Goal: Task Accomplishment & Management: Manage account settings

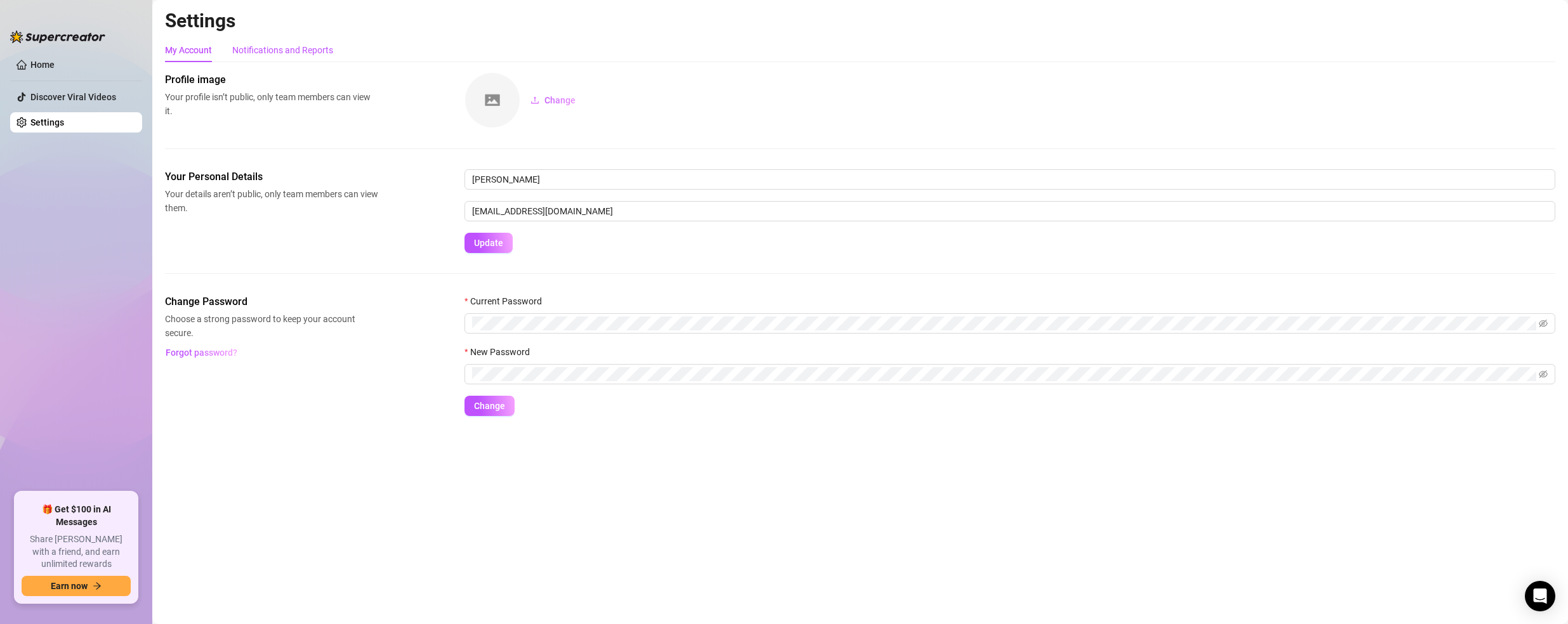
click at [274, 53] on div "Notifications and Reports" at bounding box center [282, 50] width 101 height 14
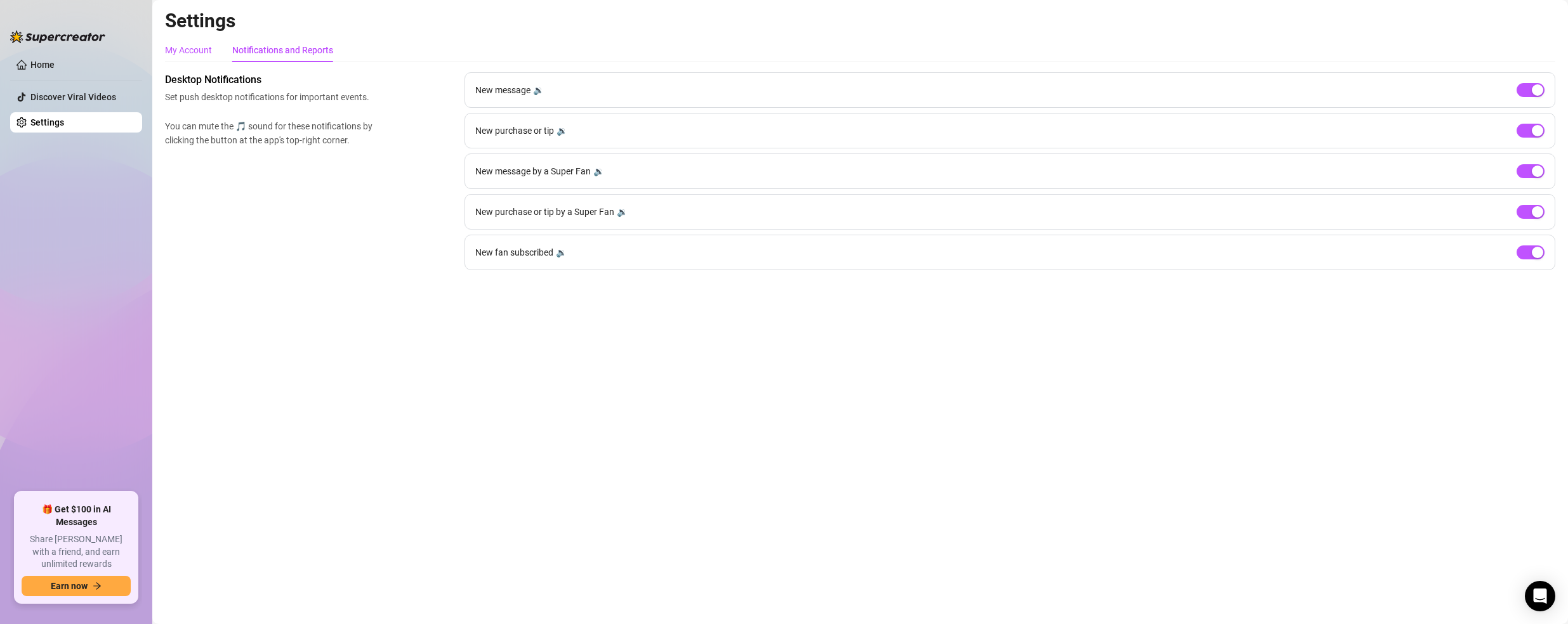
click at [196, 49] on div "My Account" at bounding box center [189, 50] width 47 height 14
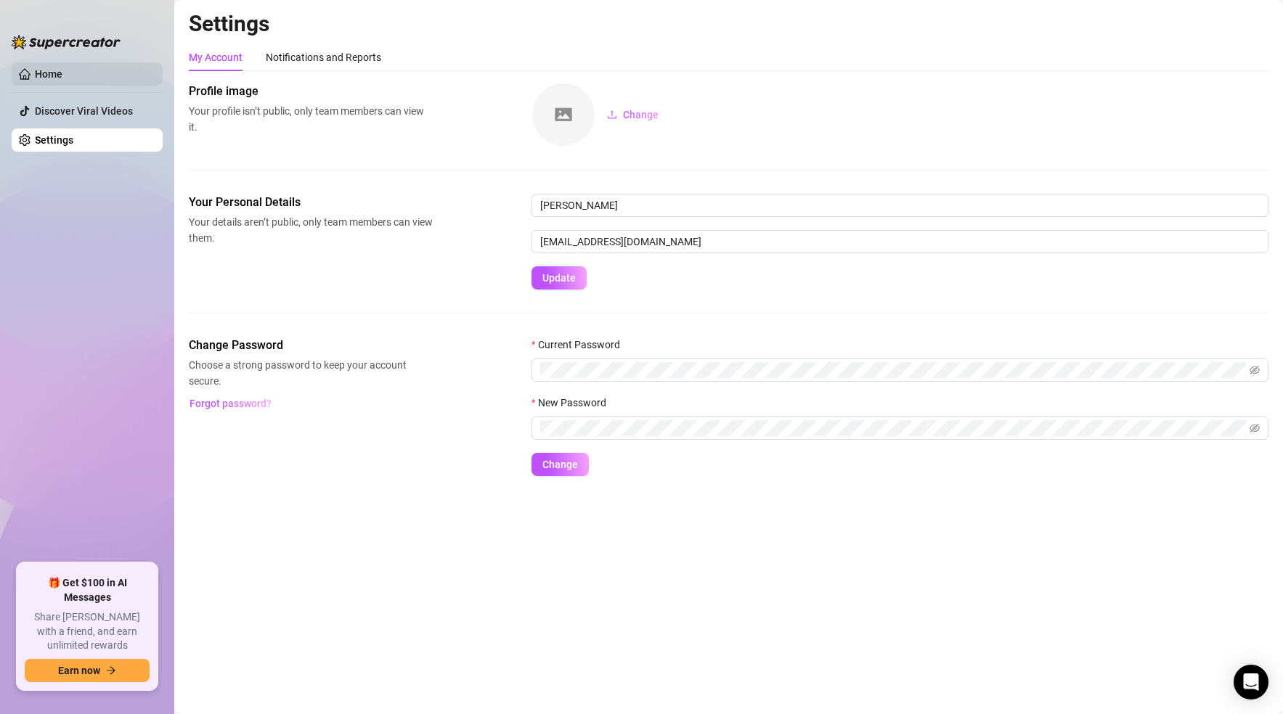
click at [62, 75] on link "Home" at bounding box center [49, 74] width 28 height 12
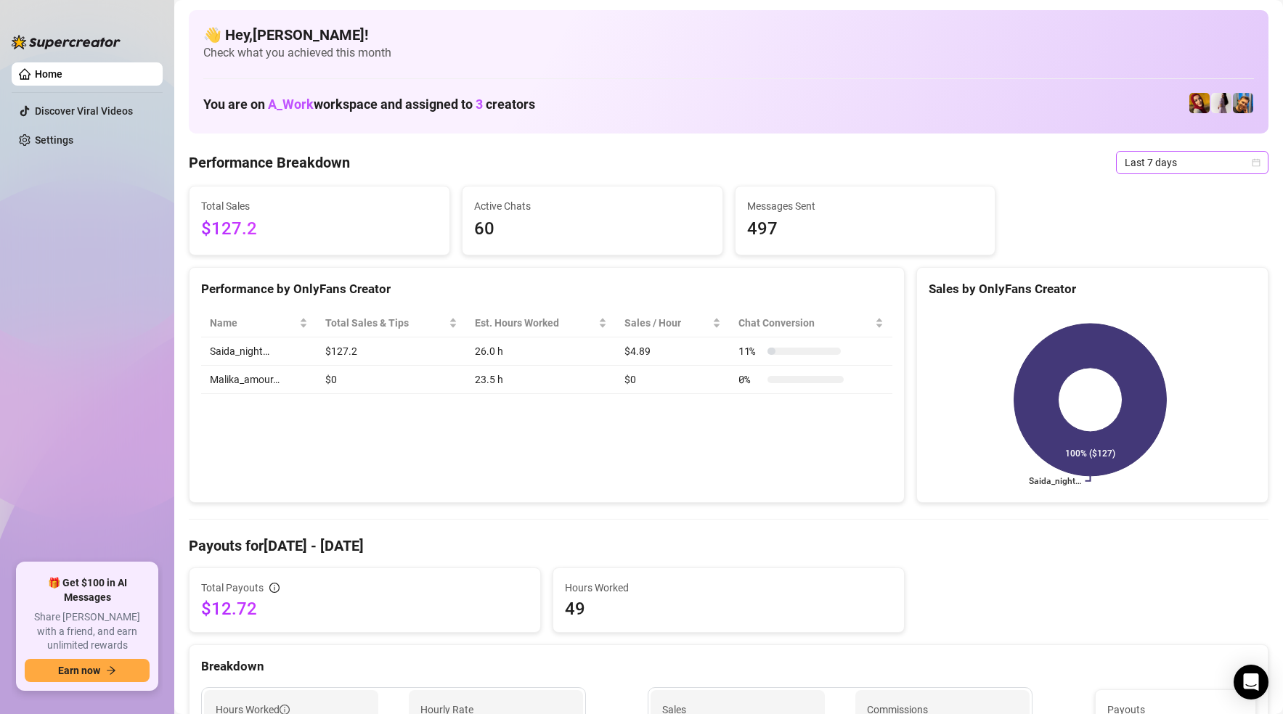
click at [1147, 159] on span "Last 7 days" at bounding box center [1192, 163] width 135 height 22
click at [1215, 240] on div "Last 30 days" at bounding box center [1179, 238] width 129 height 16
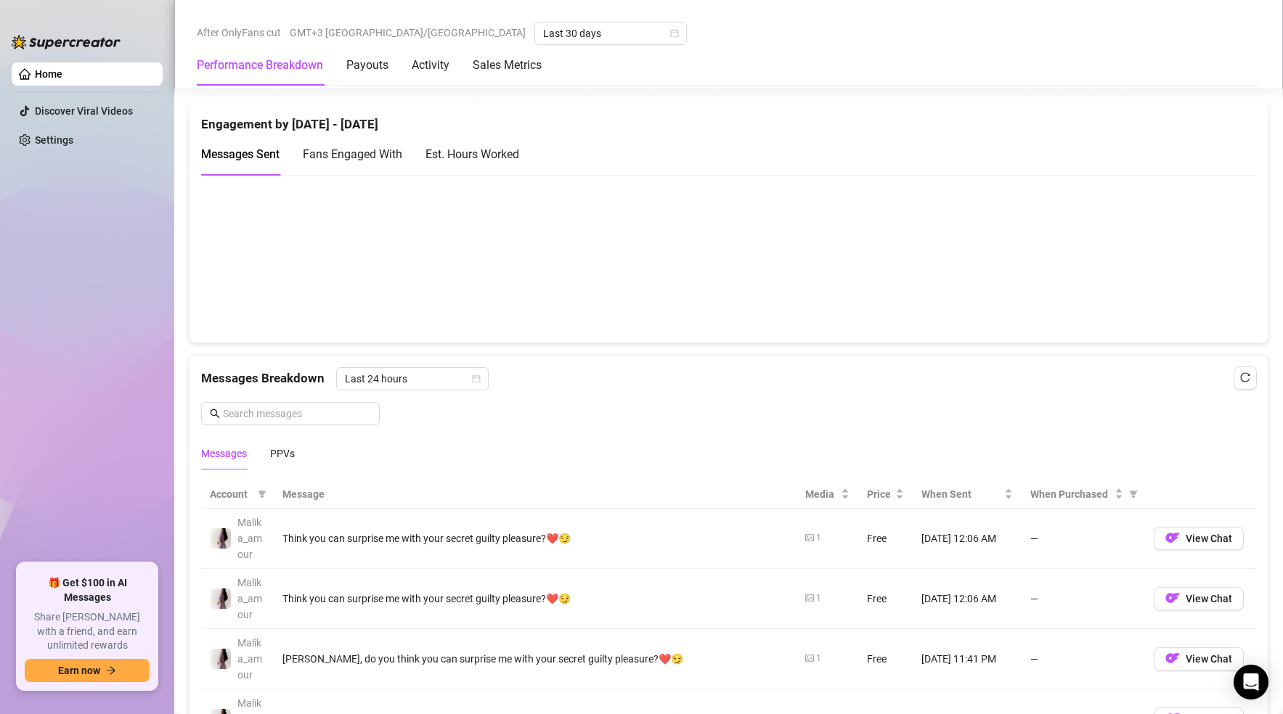
scroll to position [944, 0]
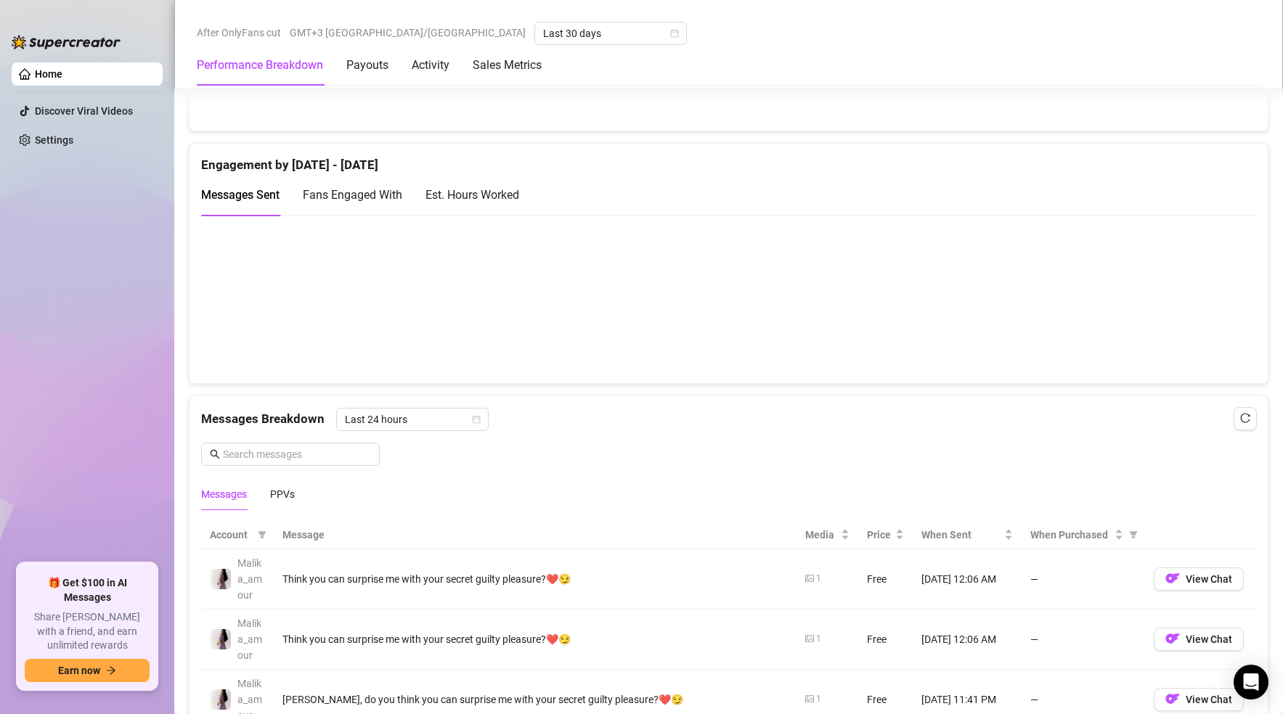
click at [380, 203] on div "Fans Engaged With" at bounding box center [352, 195] width 99 height 18
click at [445, 200] on div "Est. Hours Worked" at bounding box center [472, 195] width 94 height 18
click at [252, 205] on div "Messages Sent" at bounding box center [240, 194] width 78 height 41
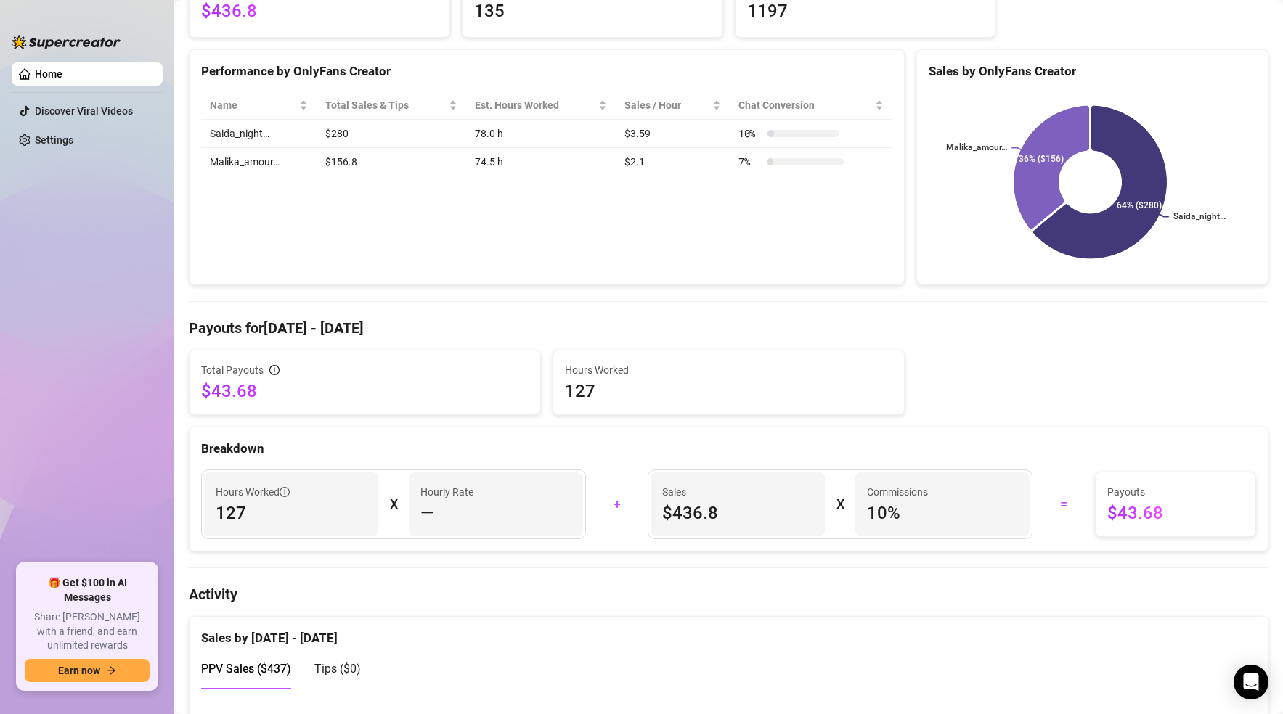
scroll to position [145, 0]
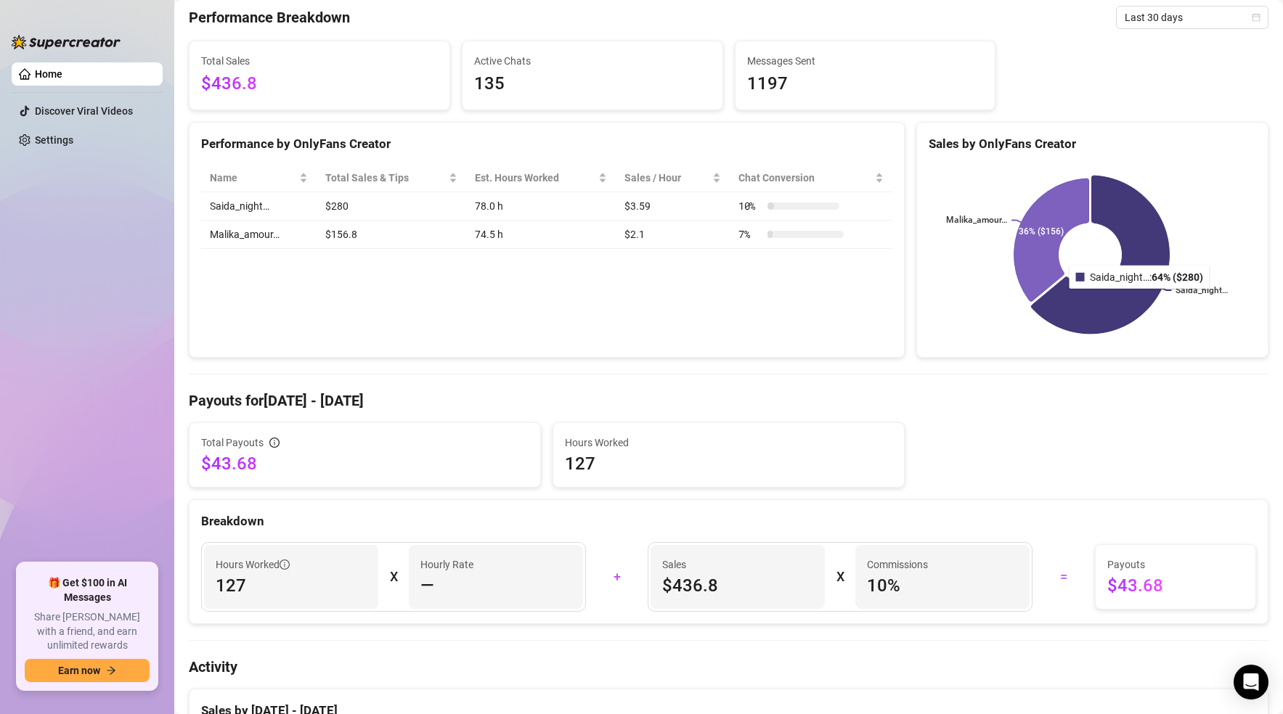
click at [1127, 298] on icon at bounding box center [1101, 255] width 138 height 158
